Goal: Task Accomplishment & Management: Use online tool/utility

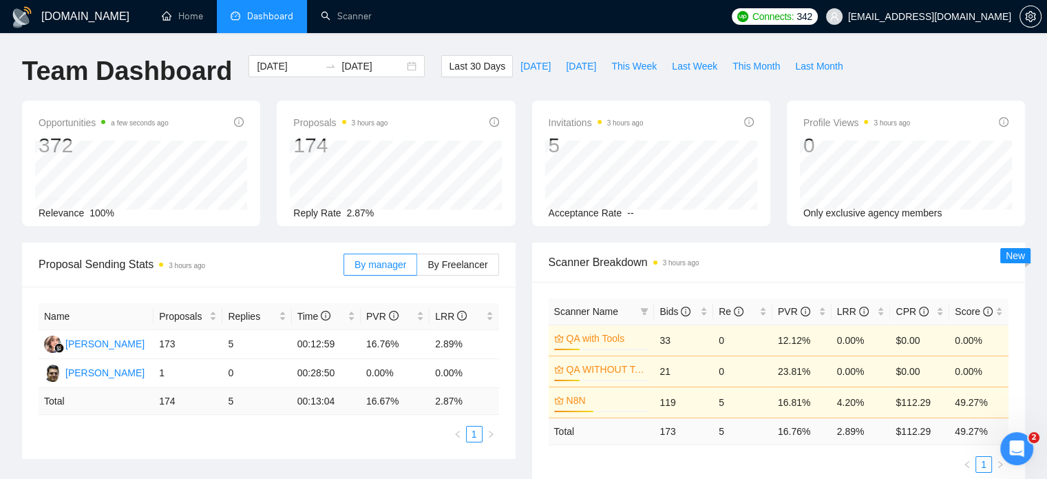
click at [944, 17] on span "prashant@pristineprotech.com" at bounding box center [929, 17] width 163 height 0
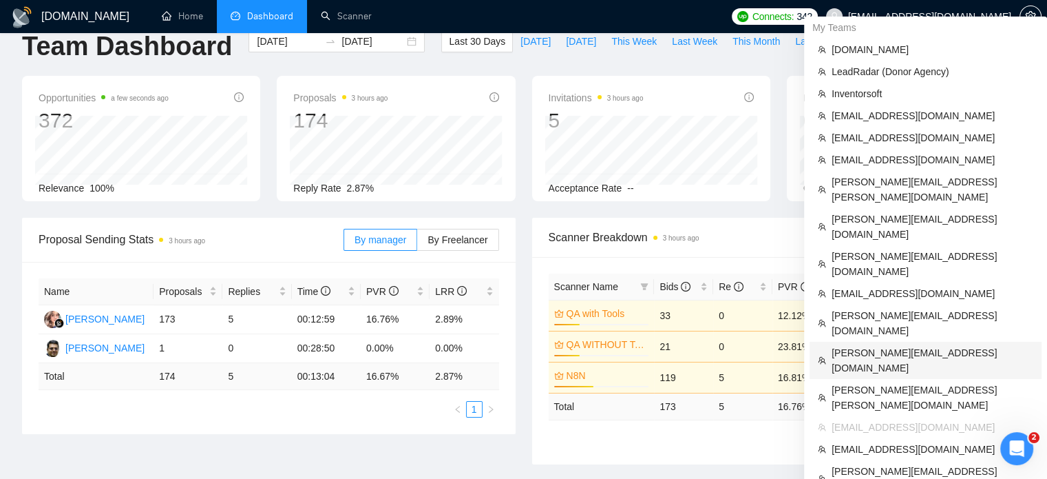
scroll to position [23, 0]
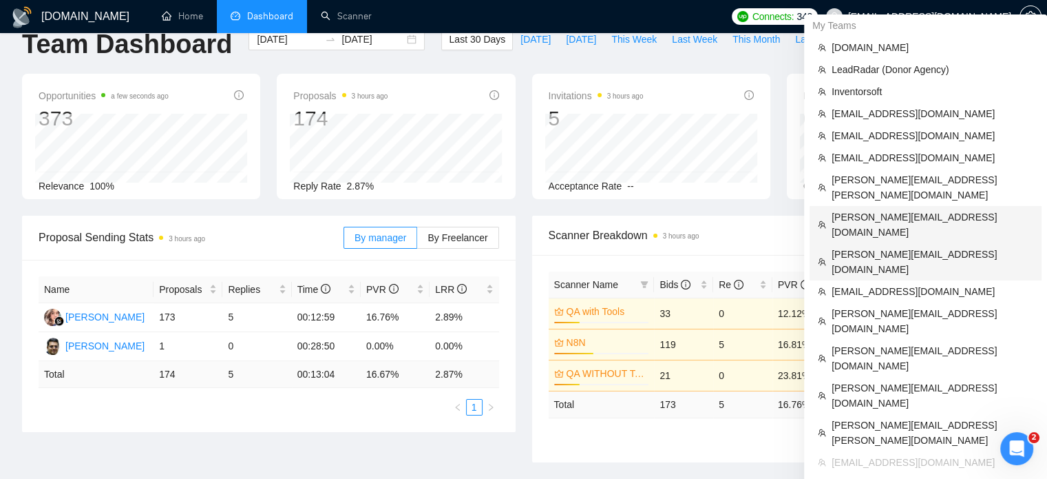
scroll to position [29, 0]
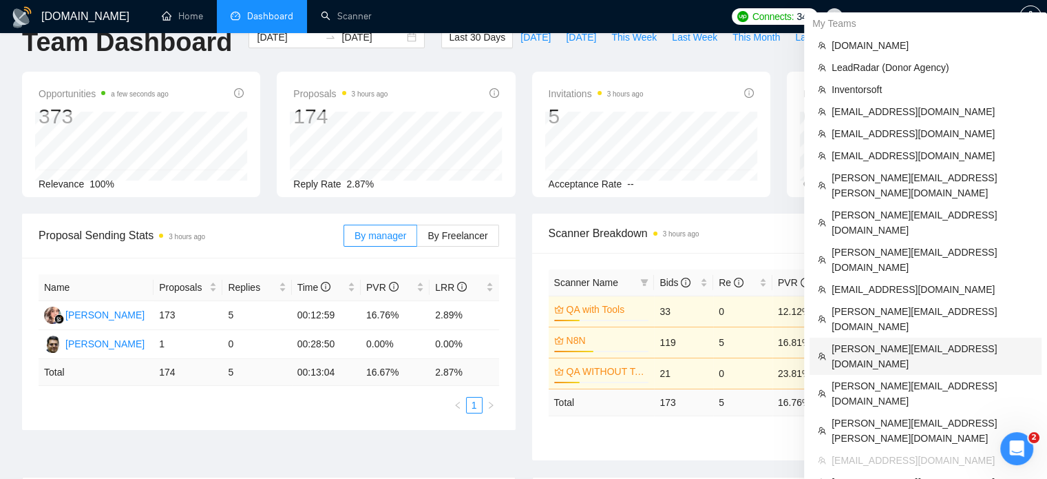
click at [896, 341] on span "[PERSON_NAME][EMAIL_ADDRESS][DOMAIN_NAME]" at bounding box center [933, 356] width 202 height 30
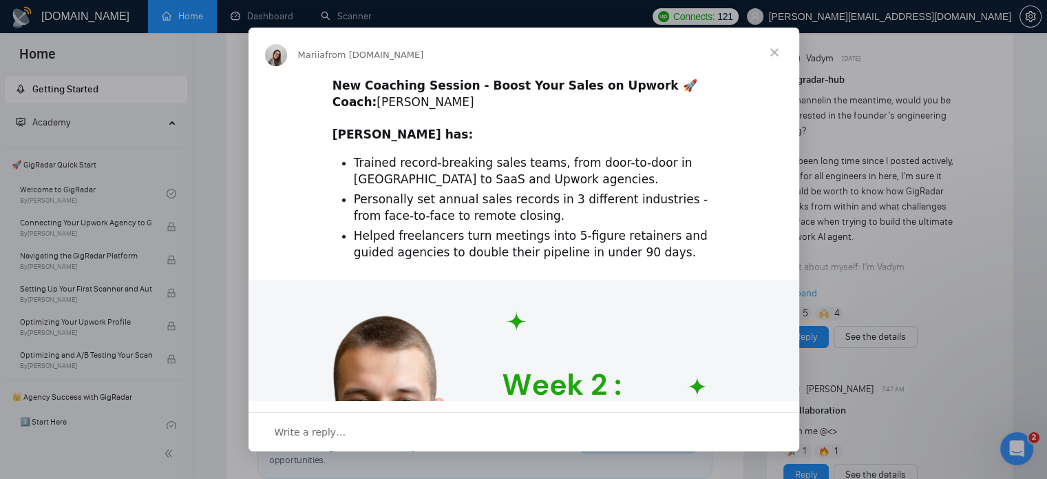
click at [769, 50] on span "Close" at bounding box center [775, 53] width 50 height 50
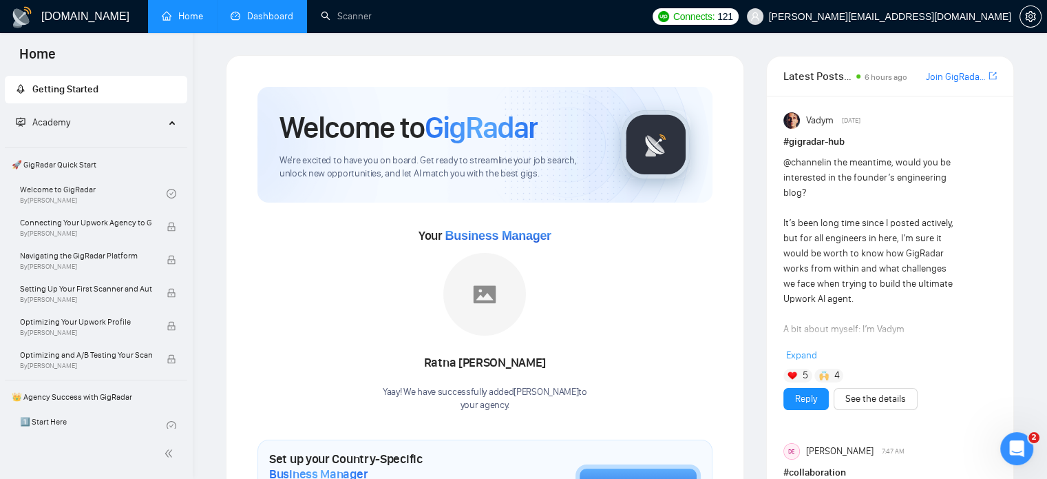
click at [254, 10] on link "Dashboard" at bounding box center [262, 16] width 63 height 12
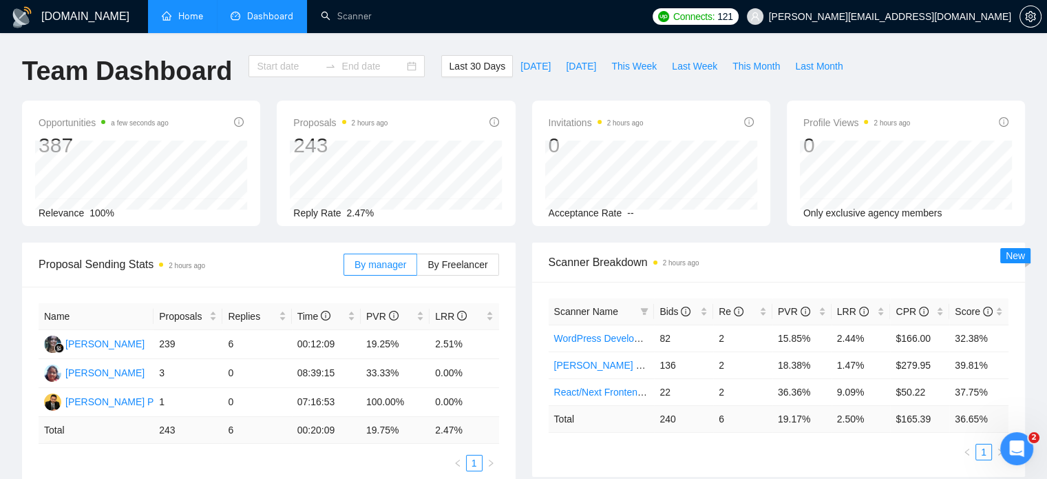
type input "[DATE]"
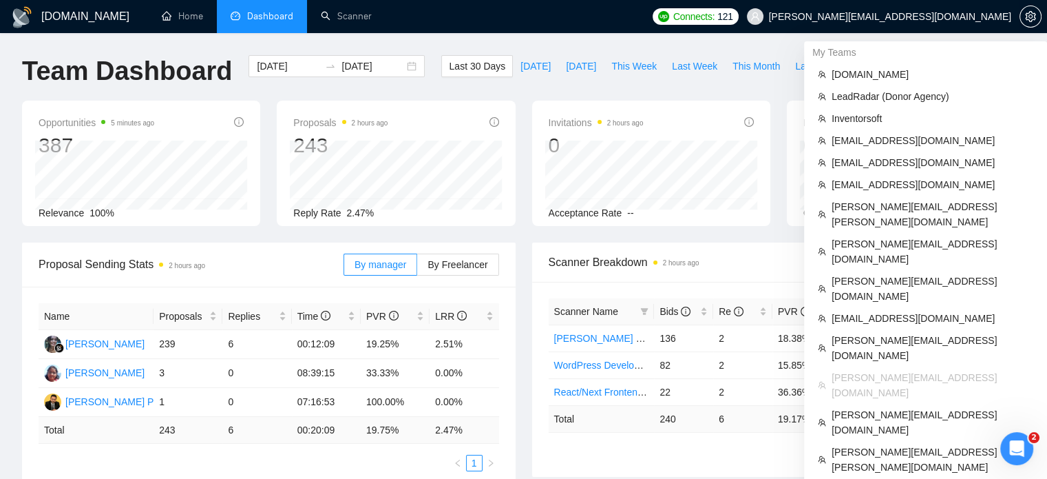
click at [939, 29] on span "[PERSON_NAME][EMAIL_ADDRESS][DOMAIN_NAME]" at bounding box center [879, 16] width 281 height 44
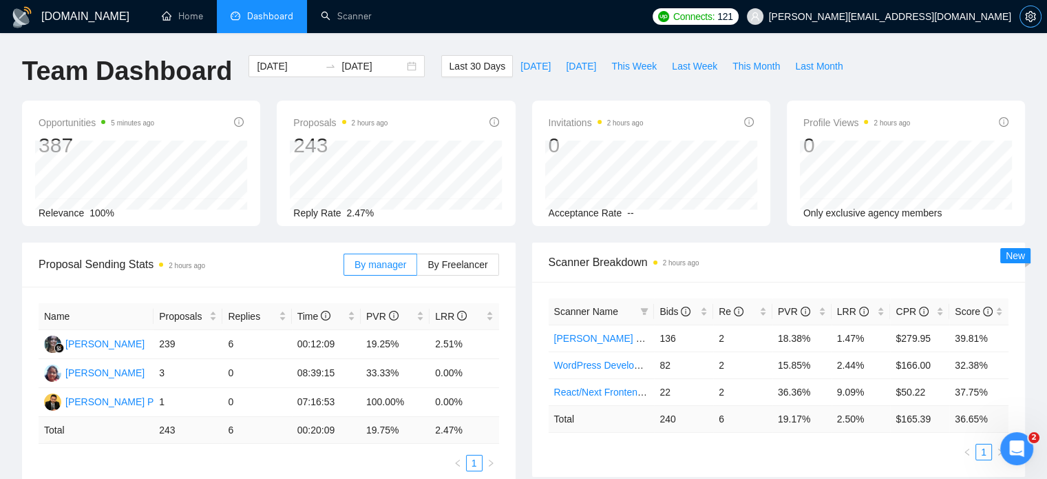
click at [1027, 18] on icon "setting" at bounding box center [1030, 16] width 10 height 11
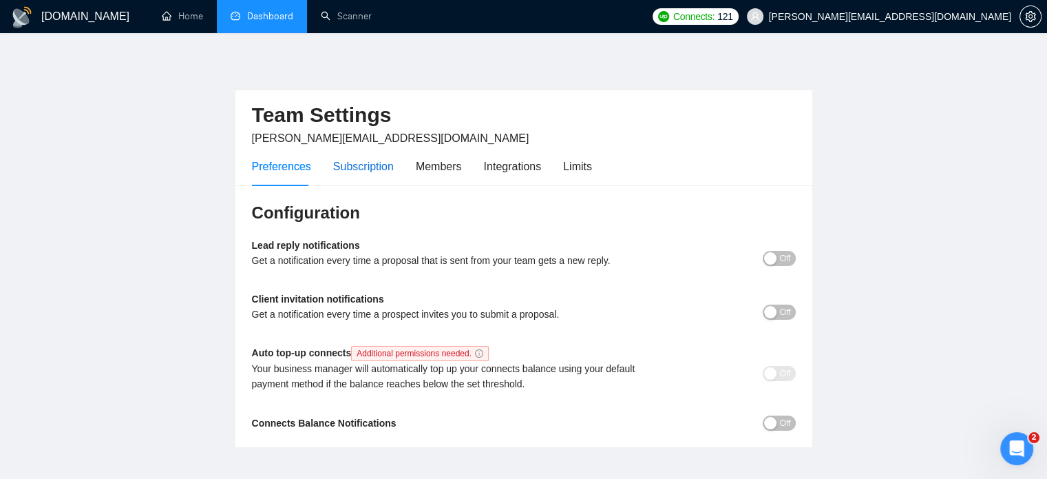
click at [368, 166] on div "Subscription" at bounding box center [363, 166] width 61 height 17
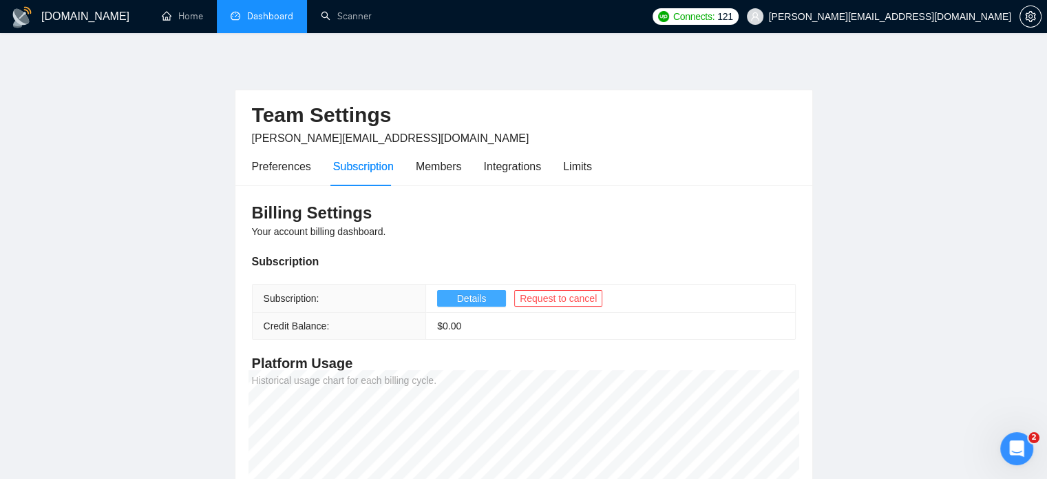
click at [458, 300] on span "Details" at bounding box center [472, 298] width 30 height 15
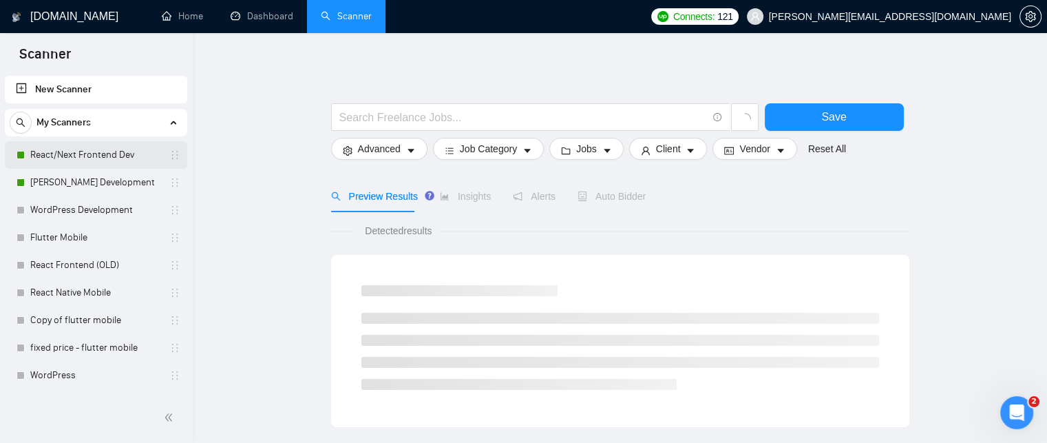
click at [63, 156] on link "React/Next Frontend Dev" at bounding box center [95, 155] width 131 height 28
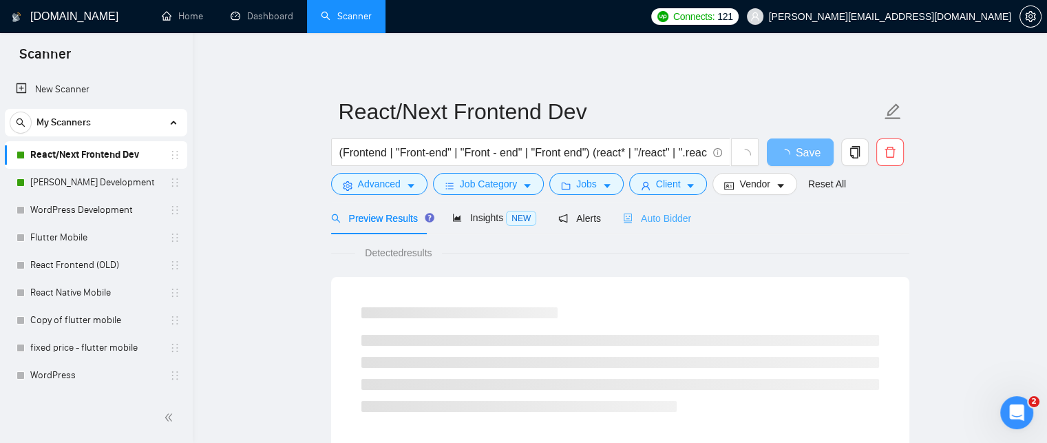
click at [646, 227] on div "Auto Bidder" at bounding box center [657, 218] width 68 height 32
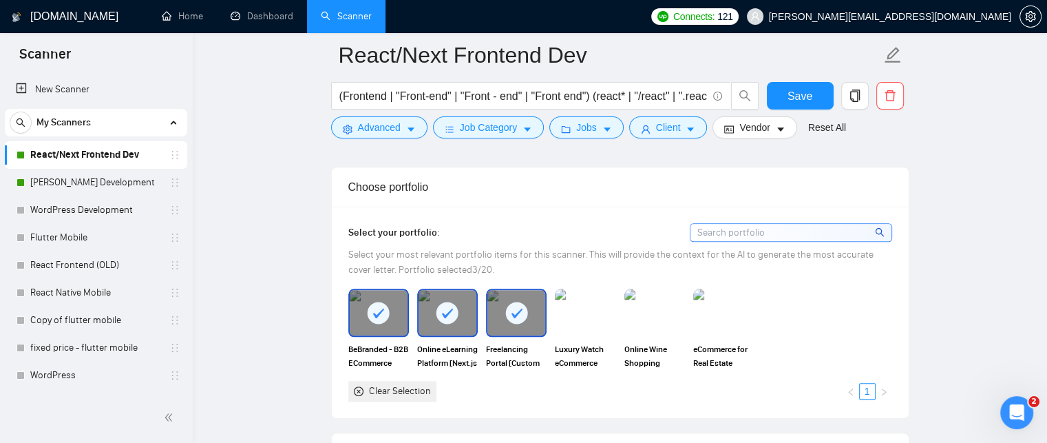
scroll to position [1203, 0]
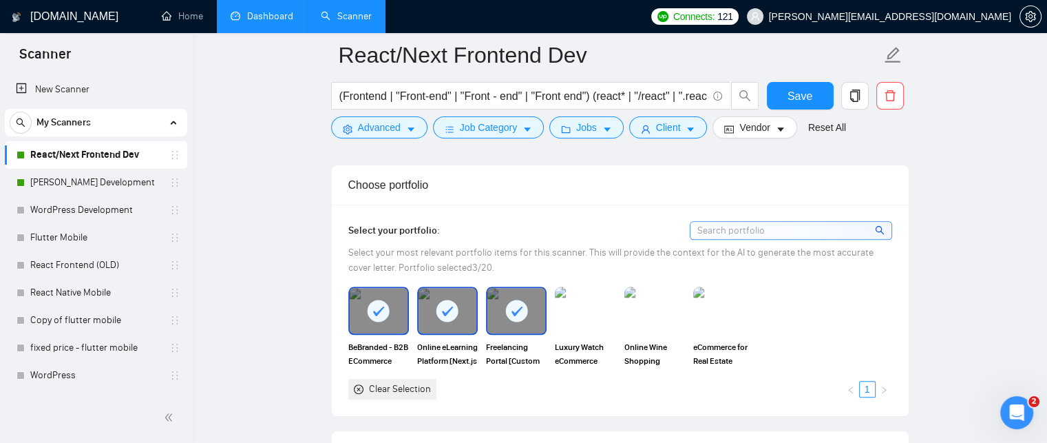
click at [252, 11] on link "Dashboard" at bounding box center [262, 16] width 63 height 12
